Goal: Information Seeking & Learning: Check status

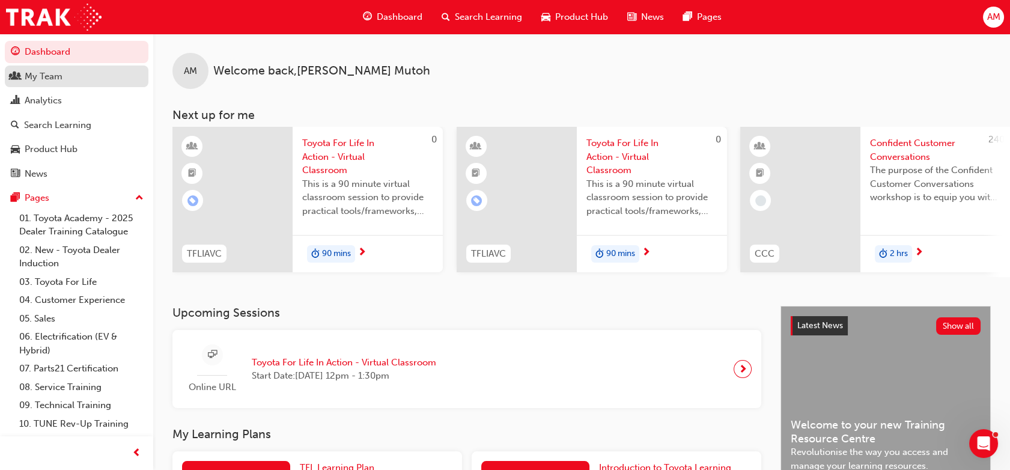
click at [54, 74] on div "My Team" at bounding box center [44, 77] width 38 height 14
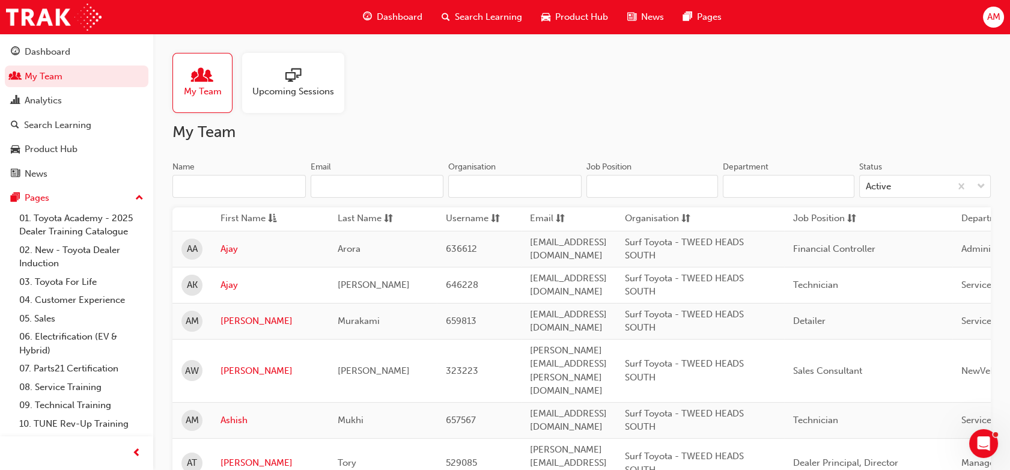
click at [274, 93] on span "Upcoming Sessions" at bounding box center [293, 92] width 82 height 14
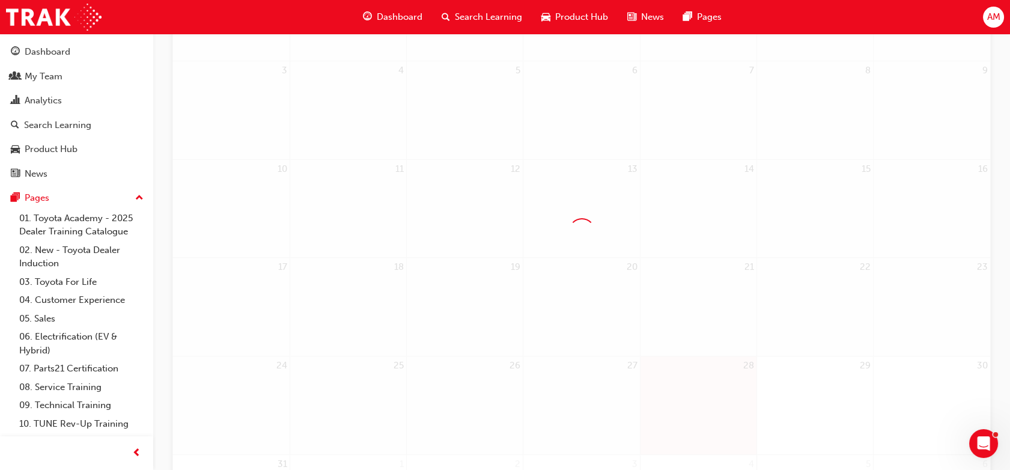
scroll to position [317, 0]
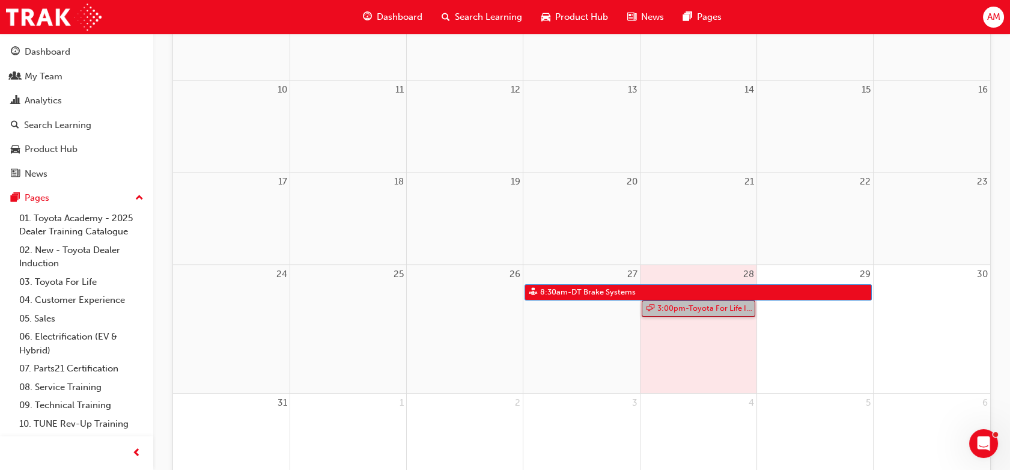
click at [680, 313] on link "3:00pm - Toyota For Life In Action - Virtual Classroom" at bounding box center [699, 308] width 114 height 16
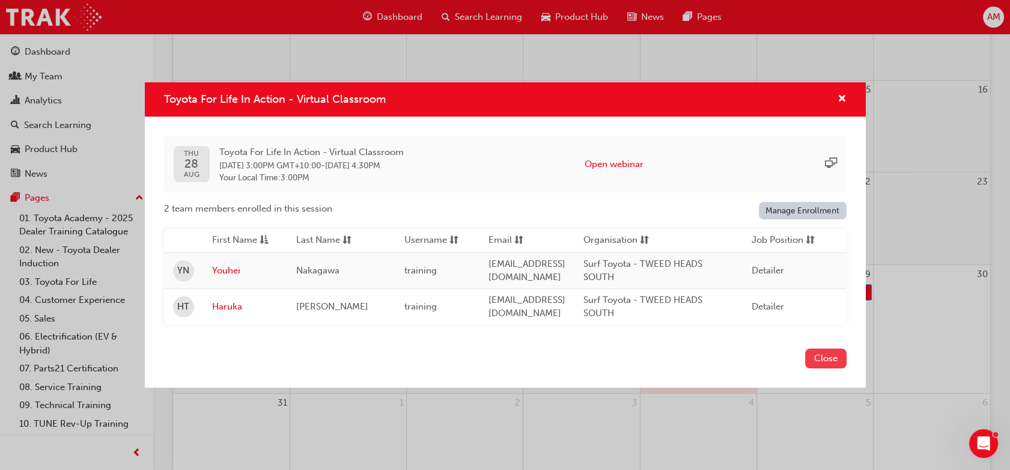
click at [812, 363] on button "Close" at bounding box center [825, 358] width 41 height 20
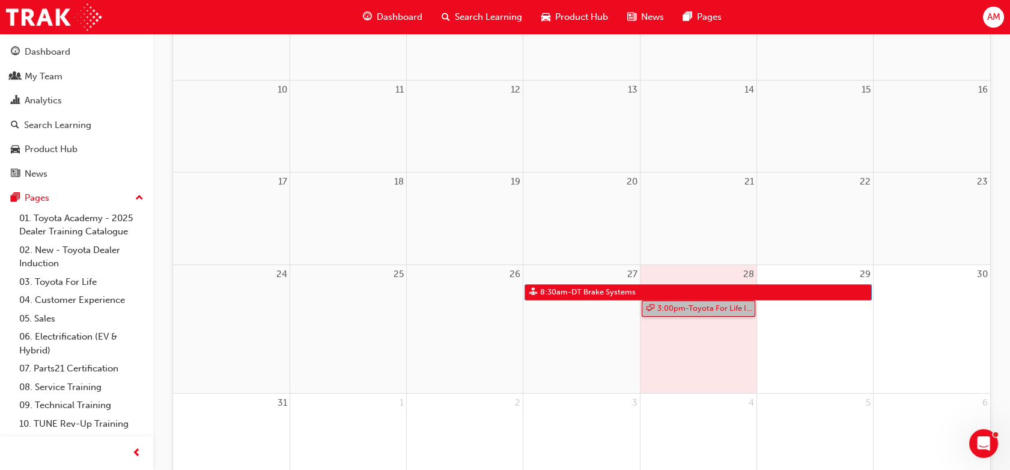
click at [726, 308] on link "3:00pm - Toyota For Life In Action - Virtual Classroom" at bounding box center [699, 308] width 114 height 16
